Goal: Task Accomplishment & Management: Use online tool/utility

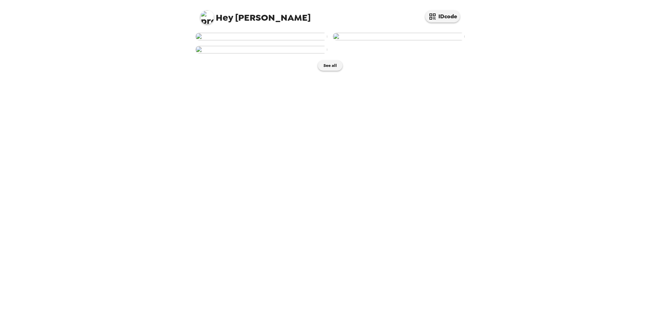
click at [252, 40] on img at bounding box center [261, 37] width 132 height 8
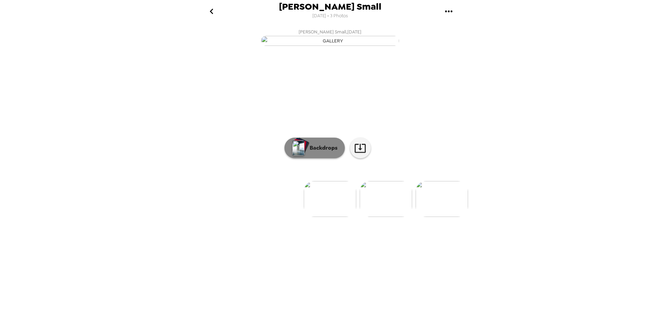
click at [320, 152] on p "Backdrops" at bounding box center [321, 148] width 31 height 8
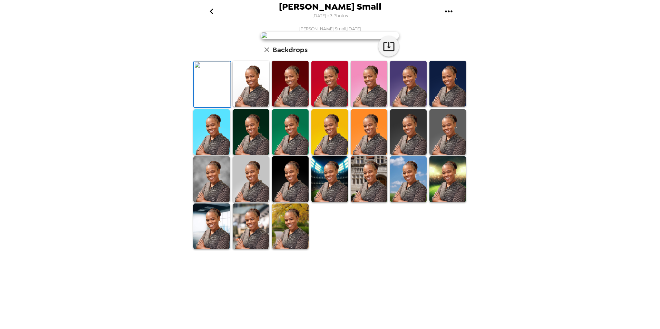
scroll to position [89, 0]
click at [246, 250] on img at bounding box center [251, 227] width 37 height 46
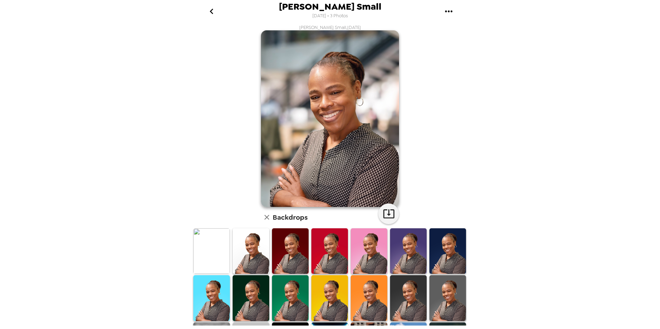
scroll to position [0, 0]
